Goal: Task Accomplishment & Management: Use online tool/utility

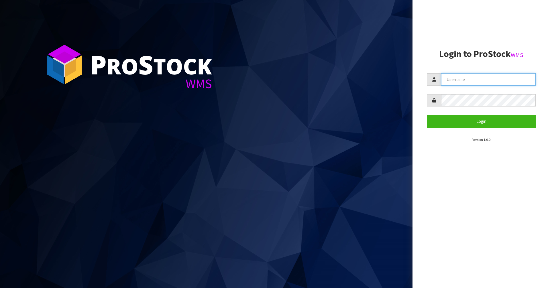
type input "Mana"
click at [518, 115] on form "Mana Login" at bounding box center [481, 100] width 109 height 54
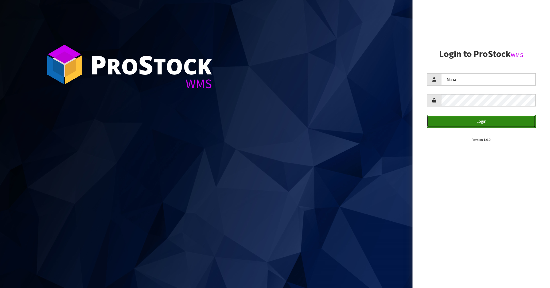
click at [516, 119] on button "Login" at bounding box center [481, 121] width 109 height 12
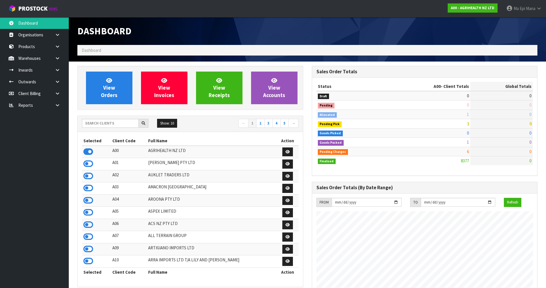
scroll to position [434, 234]
click at [121, 125] on input "text" at bounding box center [110, 123] width 57 height 9
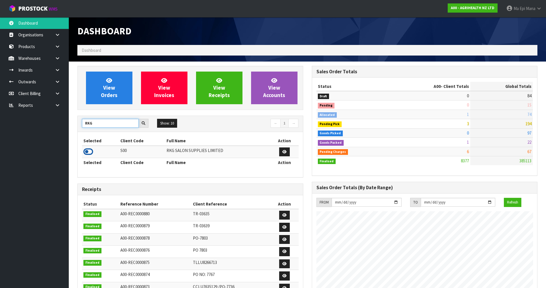
type input "RKG"
click at [86, 151] on icon at bounding box center [88, 151] width 10 height 9
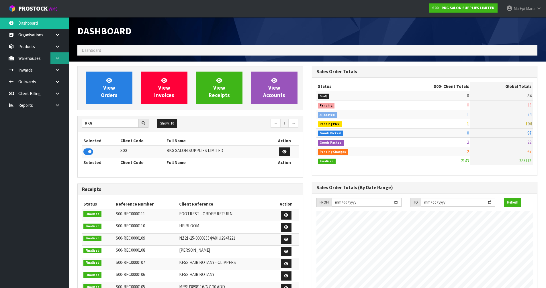
click at [61, 61] on link at bounding box center [59, 58] width 18 height 12
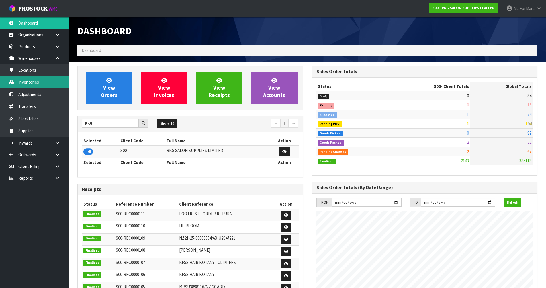
click at [56, 81] on link "Inventories" at bounding box center [34, 82] width 69 height 12
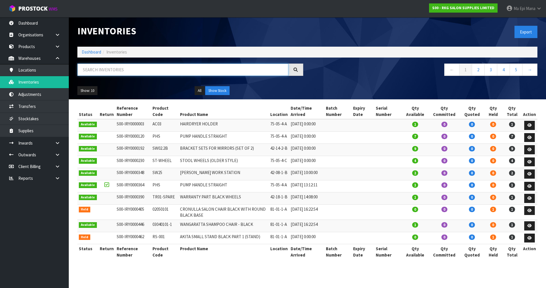
click at [125, 67] on input "text" at bounding box center [182, 70] width 211 height 12
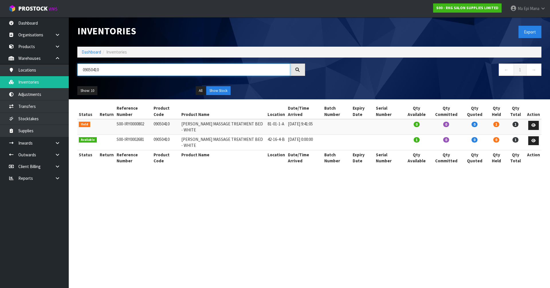
type input "09050410"
click at [467, 8] on strong "S00 - RKG SALON SUPPLIES LIMITED" at bounding box center [467, 7] width 62 height 5
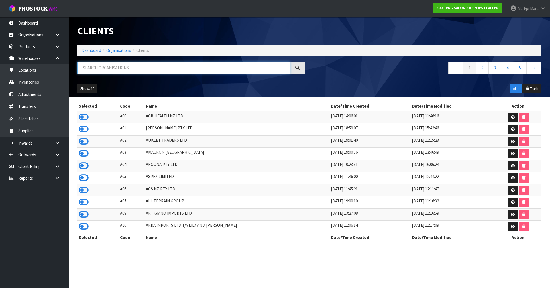
click at [154, 68] on input "text" at bounding box center [183, 68] width 213 height 12
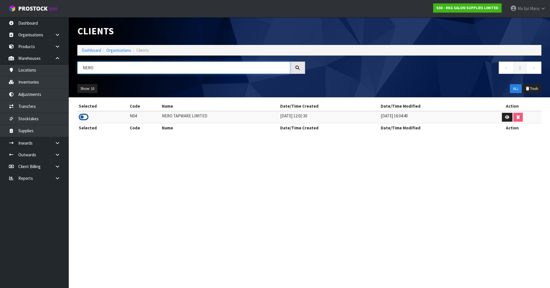
type input "NERO"
click at [81, 118] on icon at bounding box center [84, 117] width 10 height 9
click at [57, 140] on link at bounding box center [59, 143] width 18 height 12
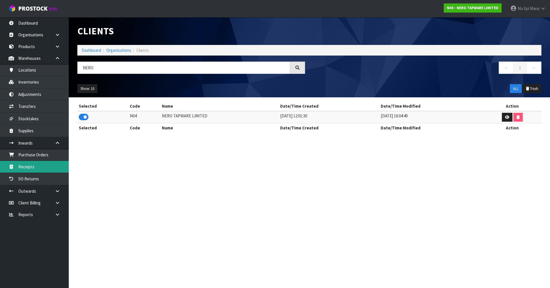
click at [52, 162] on link "Receipts" at bounding box center [34, 167] width 69 height 12
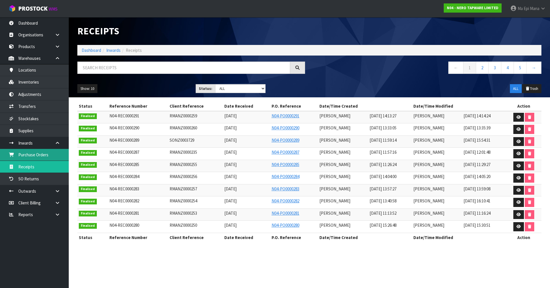
click at [52, 158] on link "Purchase Orders" at bounding box center [34, 155] width 69 height 12
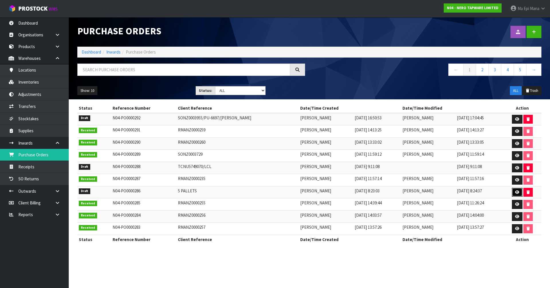
click at [514, 191] on link at bounding box center [517, 192] width 11 height 9
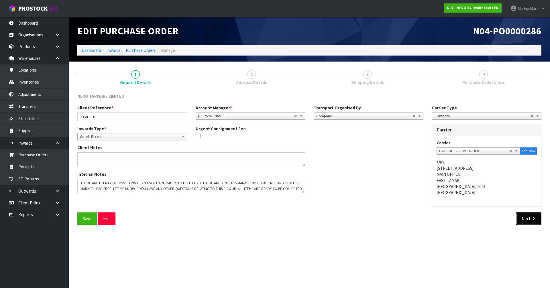
click at [534, 220] on icon "button" at bounding box center [532, 218] width 5 height 4
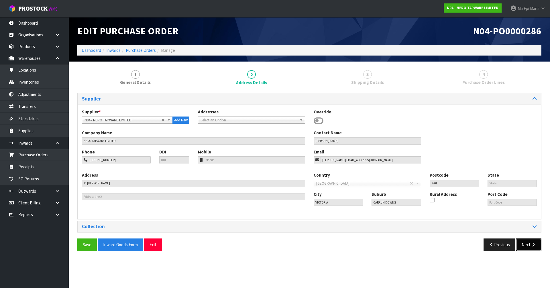
click at [526, 245] on button "Next" at bounding box center [528, 245] width 25 height 12
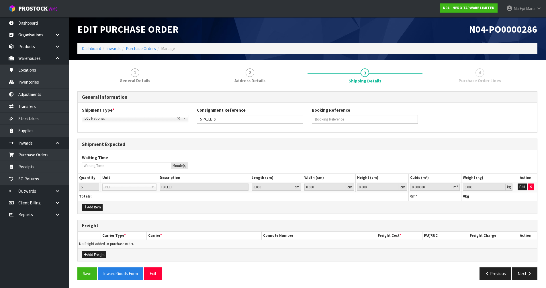
scroll to position [2, 0]
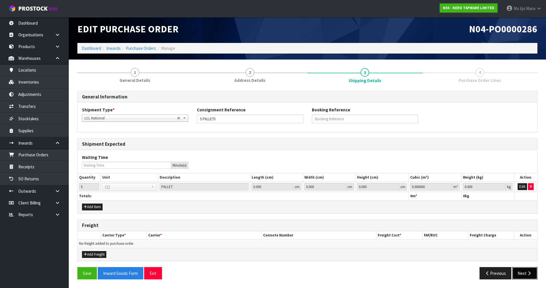
click at [532, 273] on button "Next" at bounding box center [524, 273] width 25 height 12
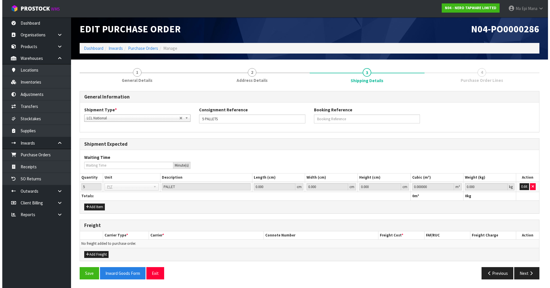
scroll to position [0, 0]
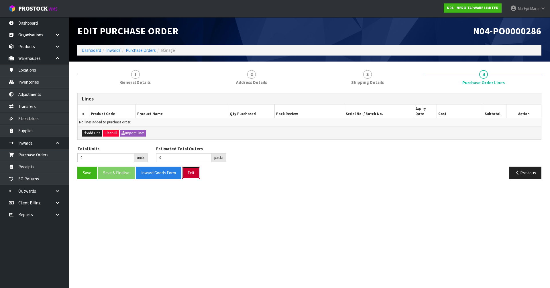
click at [197, 170] on button "Exit" at bounding box center [191, 173] width 18 height 12
